Goal: Task Accomplishment & Management: Manage account settings

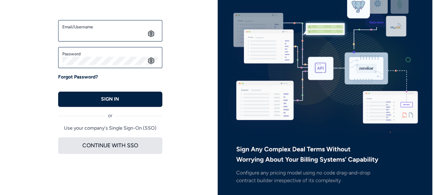
scroll to position [68, 0]
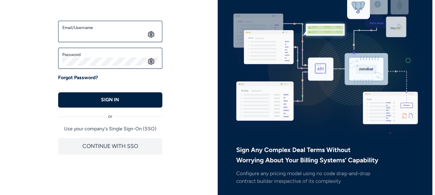
click at [123, 32] on input "Email/Username" at bounding box center [110, 34] width 96 height 8
type input "**********"
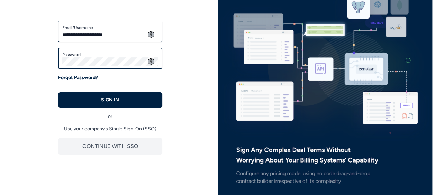
click at [58, 92] on button "SIGN IN" at bounding box center [110, 99] width 104 height 15
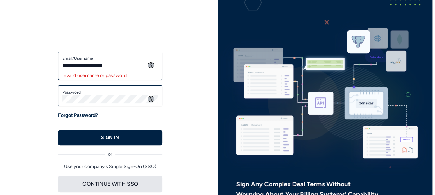
scroll to position [37, 0]
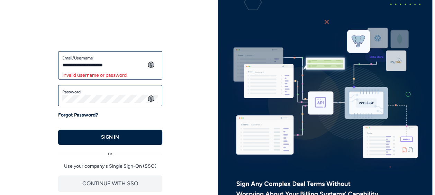
click at [89, 115] on p "Forgot Password?" at bounding box center [78, 115] width 40 height 7
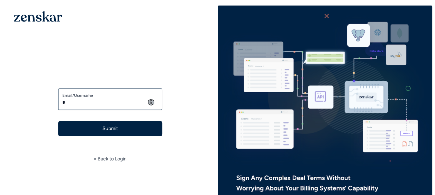
type input "**********"
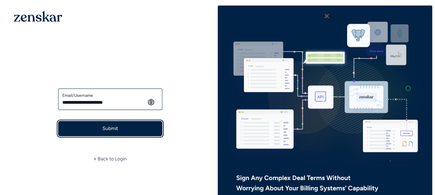
click at [114, 126] on button "Submit" at bounding box center [110, 128] width 104 height 15
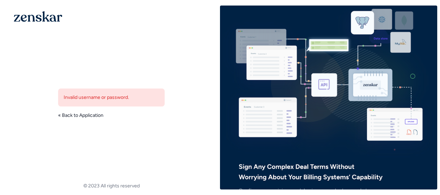
click at [85, 116] on link "« Back to Application" at bounding box center [80, 115] width 45 height 7
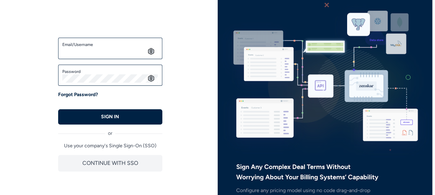
scroll to position [51, 0]
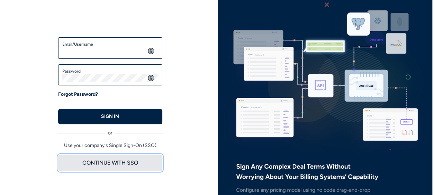
click at [115, 163] on button "CONTINUE WITH SSO" at bounding box center [110, 163] width 104 height 17
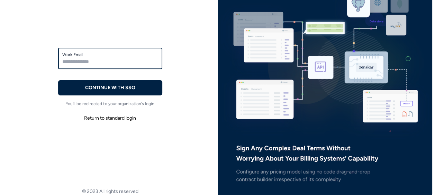
scroll to position [40, 0]
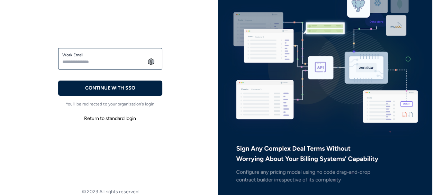
click at [110, 118] on button "Return to standard login" at bounding box center [110, 118] width 104 height 12
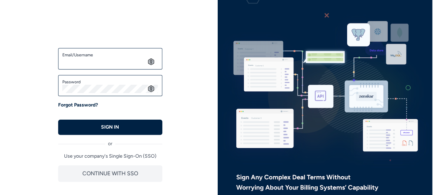
scroll to position [0, 0]
